Goal: Find specific page/section: Find specific page/section

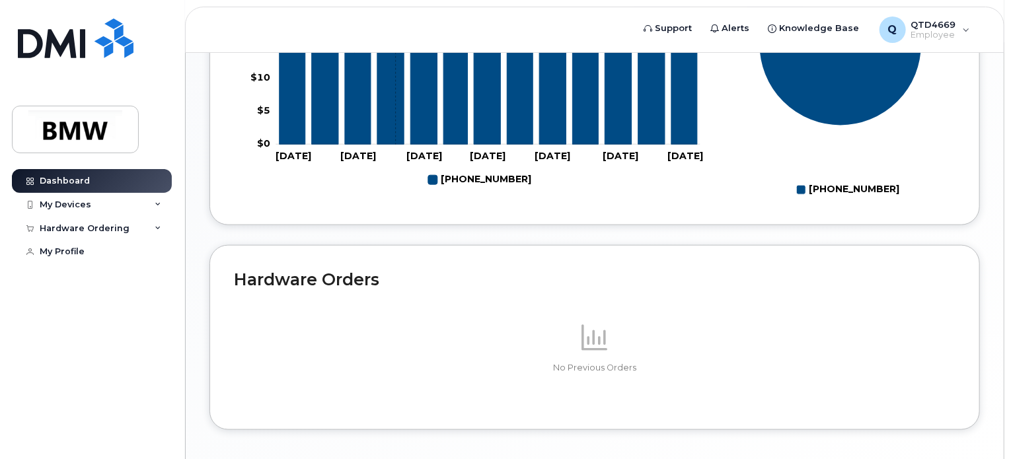
scroll to position [739, 0]
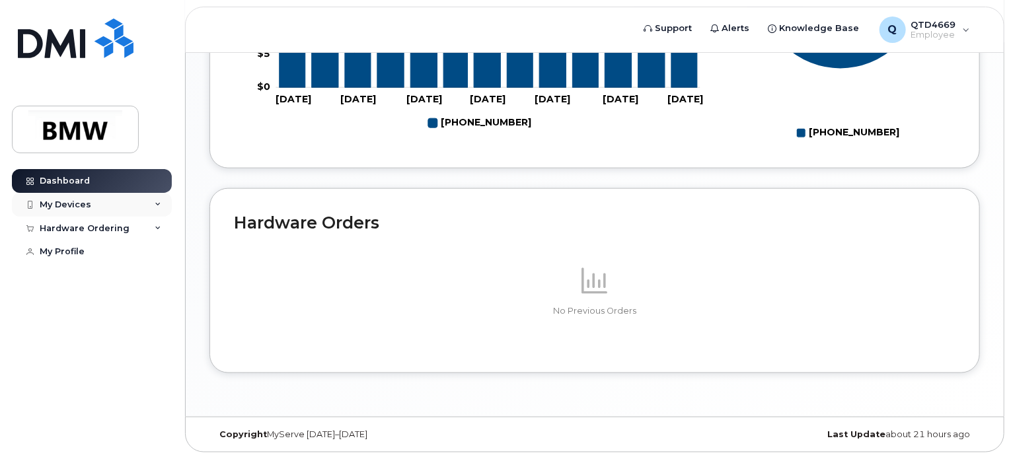
click at [85, 208] on div "My Devices" at bounding box center [66, 205] width 52 height 11
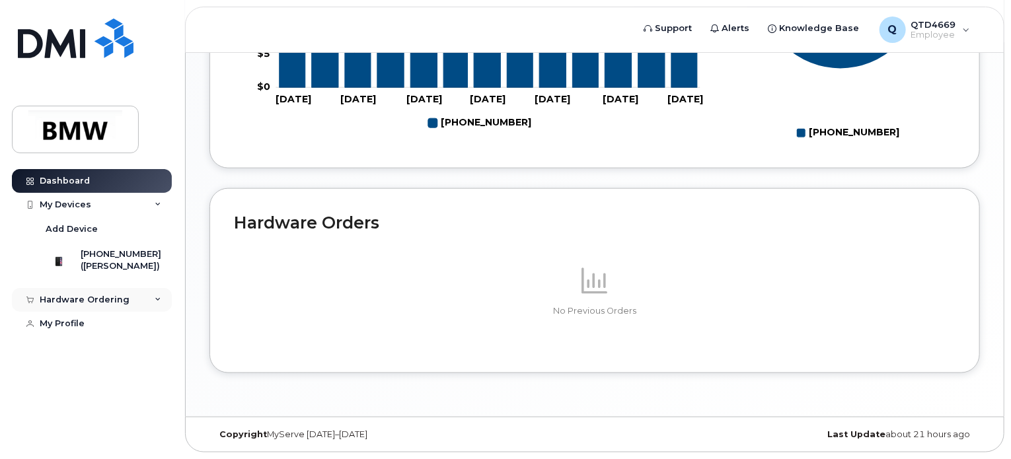
click at [82, 305] on div "Hardware Ordering" at bounding box center [85, 300] width 90 height 11
click at [66, 354] on div "My Profile" at bounding box center [62, 349] width 45 height 11
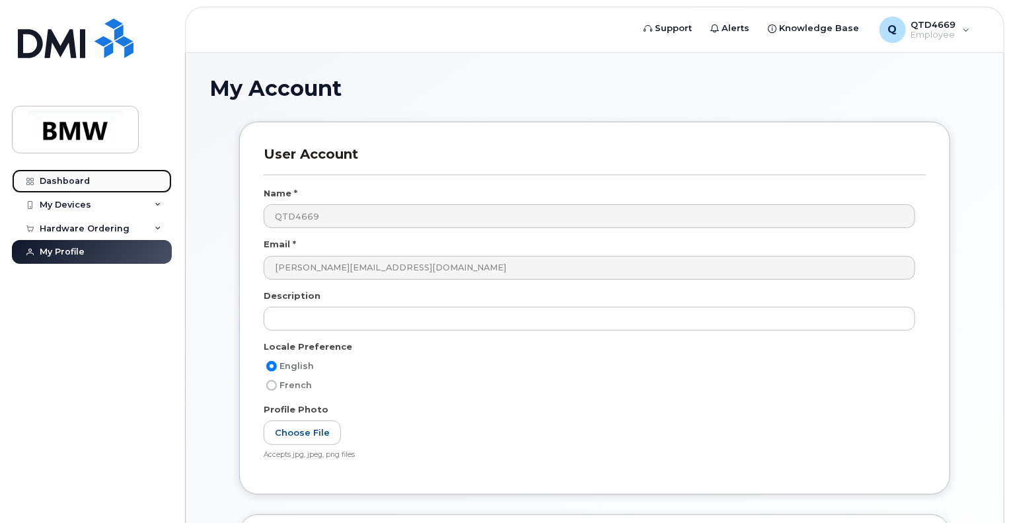
click at [66, 180] on div "Dashboard" at bounding box center [65, 181] width 50 height 11
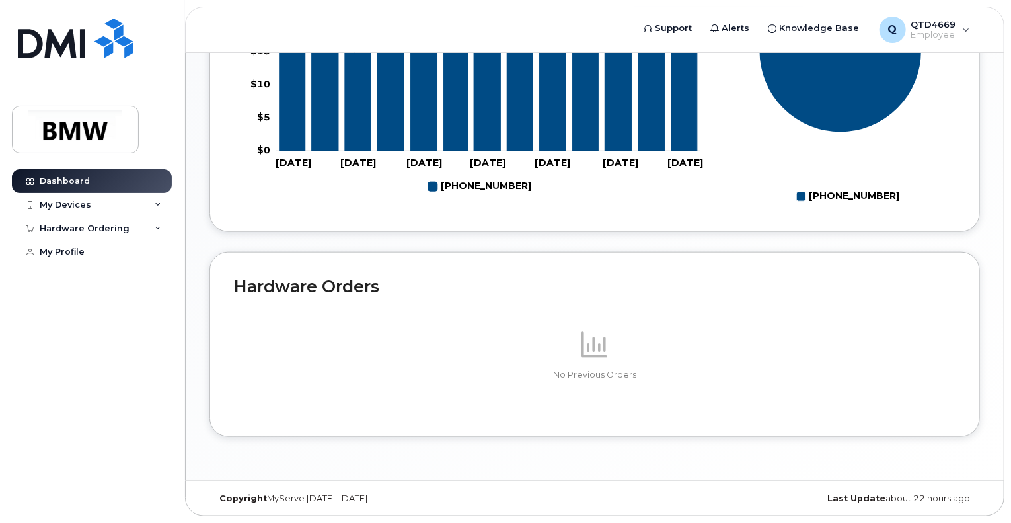
scroll to position [675, 0]
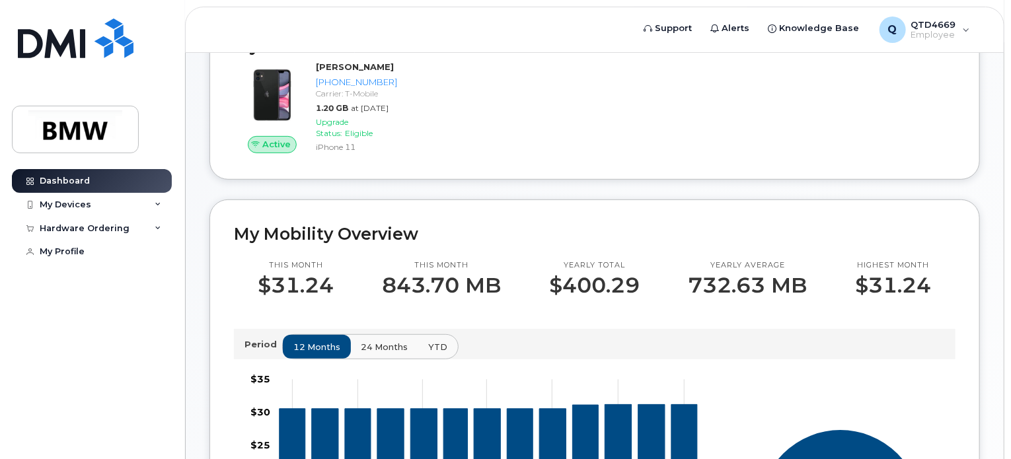
scroll to position [198, 0]
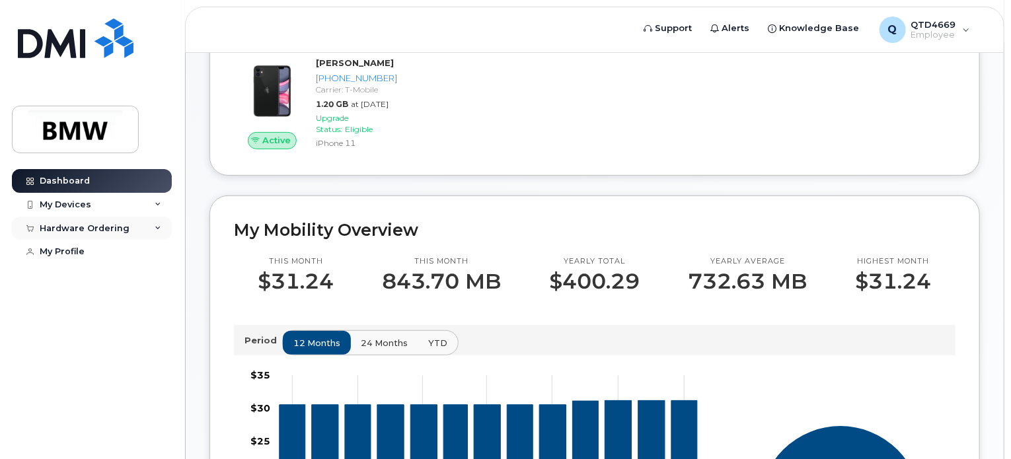
click at [89, 237] on div "Hardware Ordering" at bounding box center [92, 229] width 160 height 24
